Goal: Navigation & Orientation: Find specific page/section

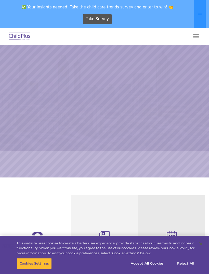
select select "MEDIUM"
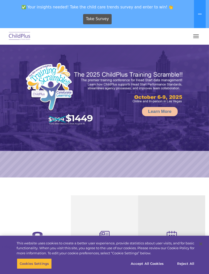
select select "MEDIUM"
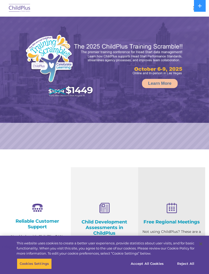
select select "MEDIUM"
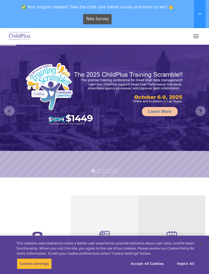
click at [202, 31] on div "Download Support | Schedule A Demo  MENU MENU Software ChildPlus: The original…" at bounding box center [104, 36] width 199 height 12
click at [199, 35] on button "button" at bounding box center [196, 36] width 11 height 8
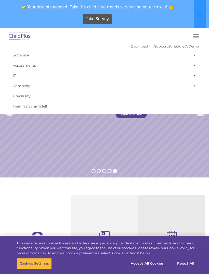
click at [204, 18] on button at bounding box center [200, 14] width 12 height 28
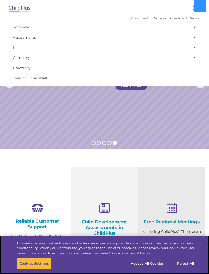
click at [156, 265] on button "Accept All Cookies" at bounding box center [147, 263] width 39 height 11
